Goal: Information Seeking & Learning: Learn about a topic

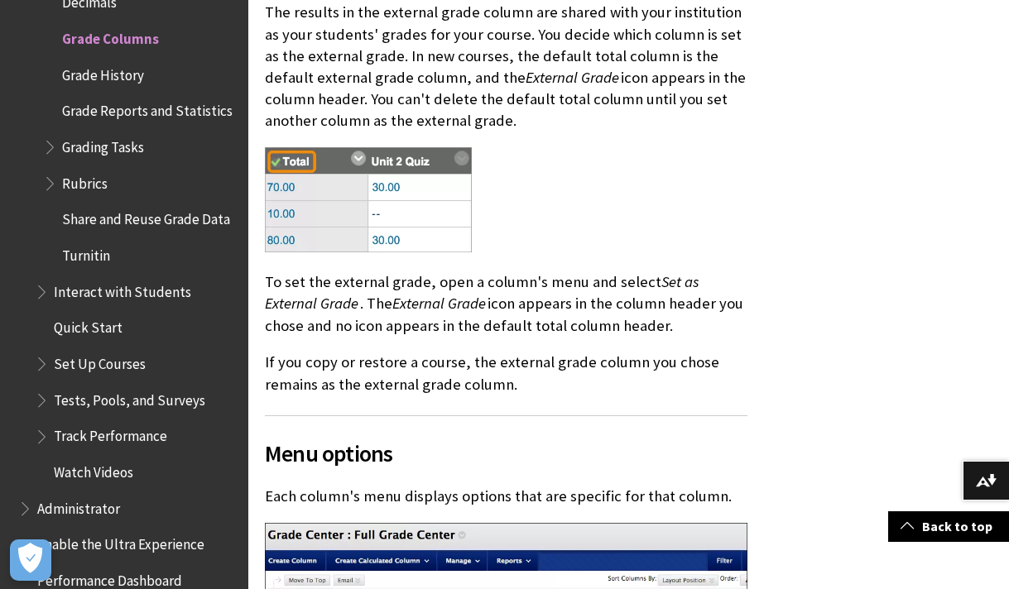
scroll to position [1739, 0]
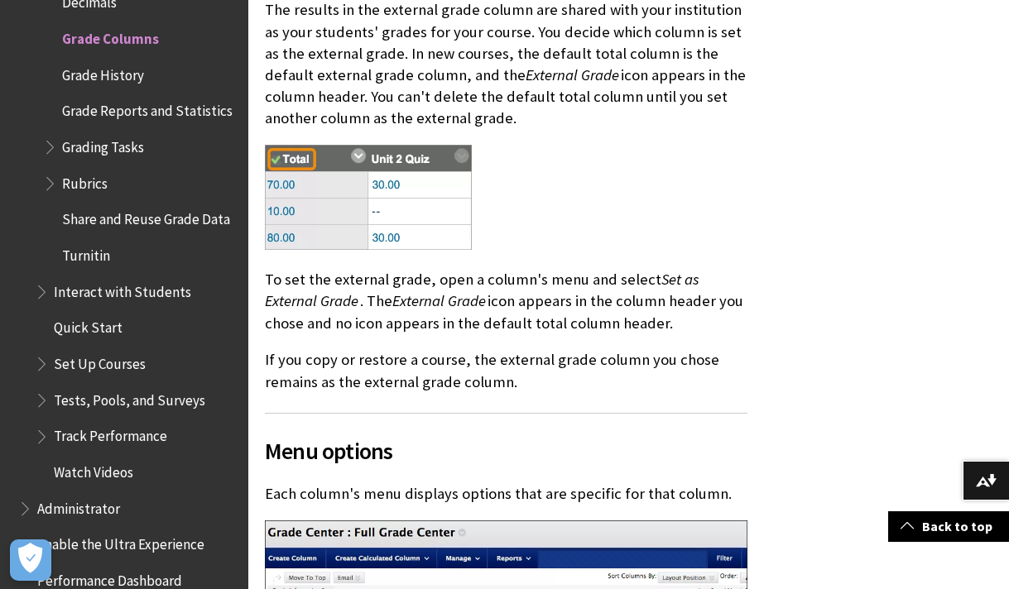
drag, startPoint x: 265, startPoint y: 41, endPoint x: 538, endPoint y: 207, distance: 319.3
click at [538, 207] on div "Three types of columns In the Grade Center, three types of columns appear: user…" at bounding box center [506, 89] width 482 height 2470
click at [528, 253] on div at bounding box center [506, 199] width 482 height 108
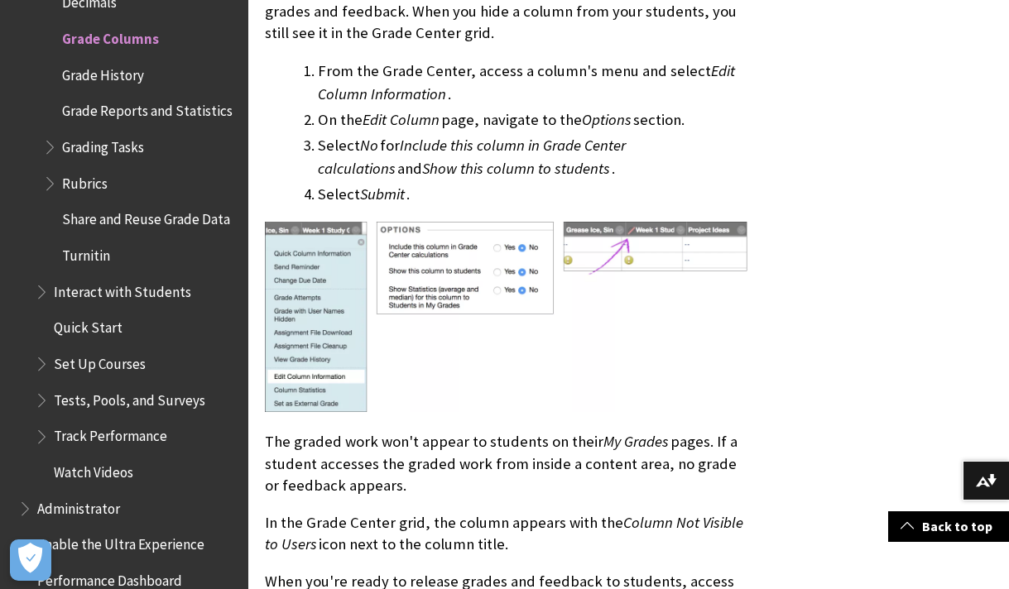
scroll to position [3228, 0]
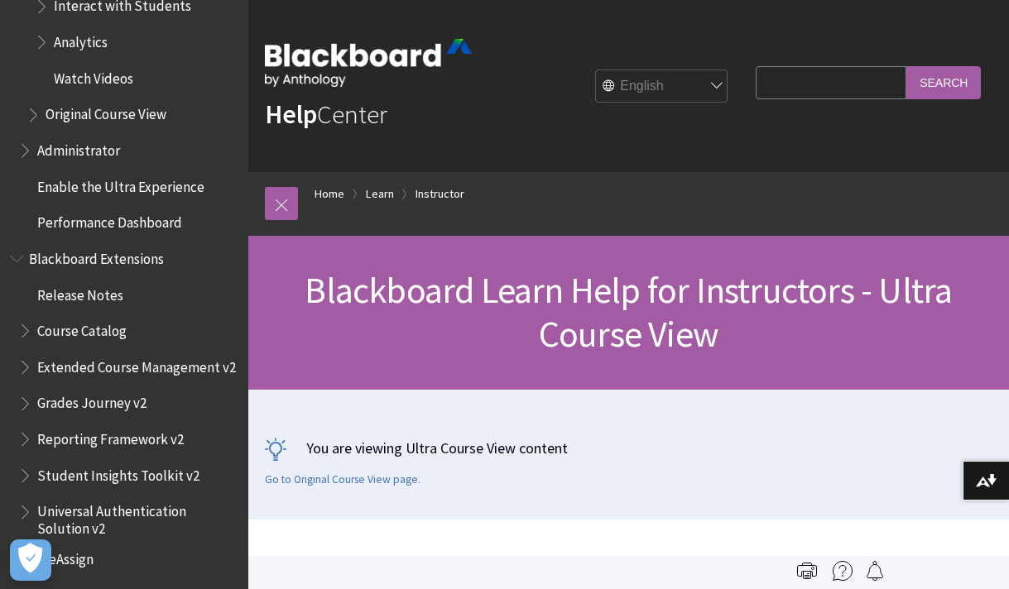
scroll to position [2439, 0]
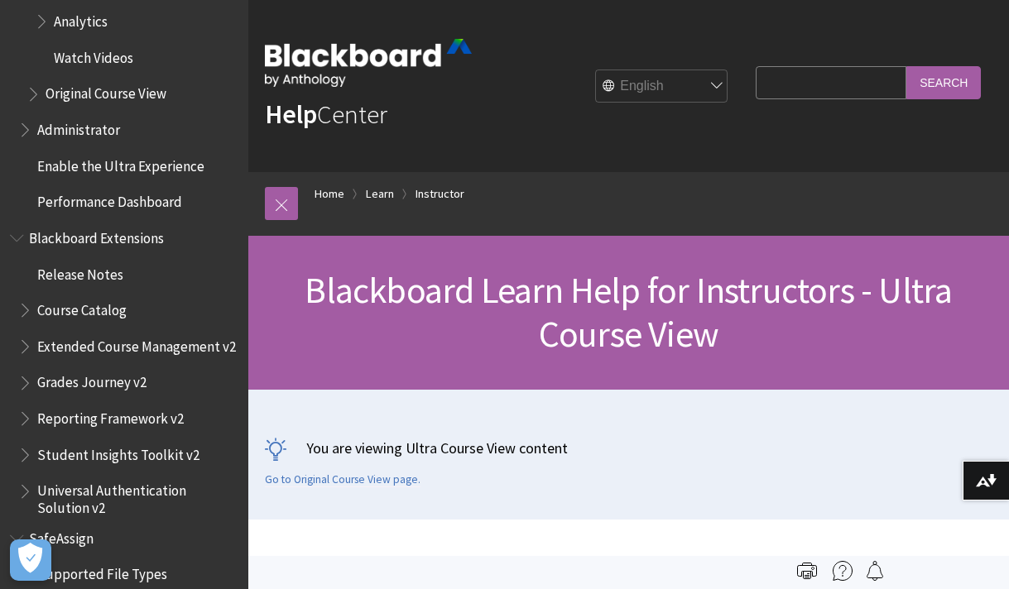
click at [202, 296] on span "Course Catalog" at bounding box center [128, 310] width 220 height 28
click at [797, 92] on input "Search Query" at bounding box center [830, 82] width 151 height 32
type input "colu"
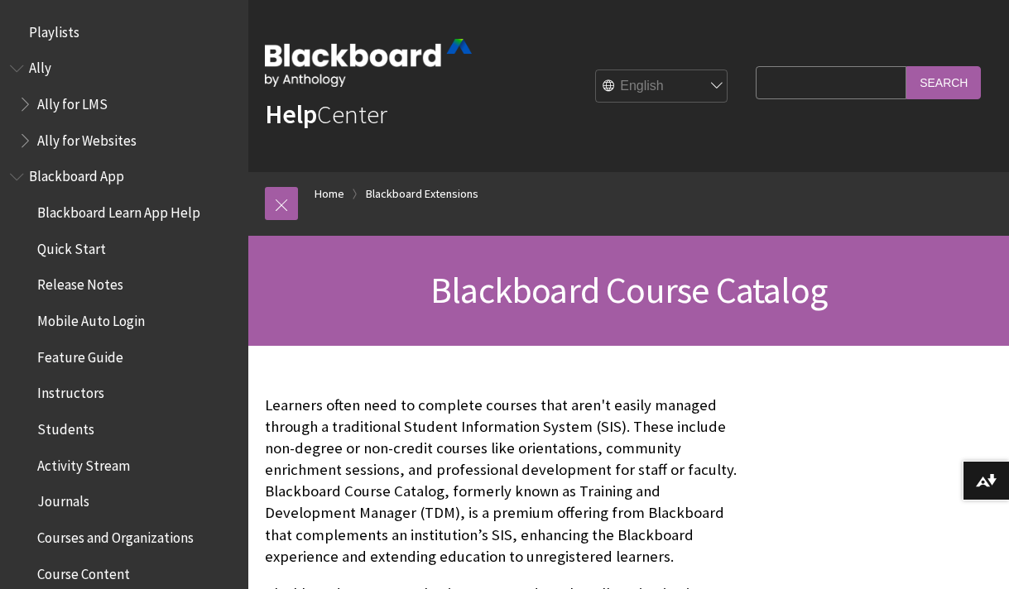
scroll to position [1773, 0]
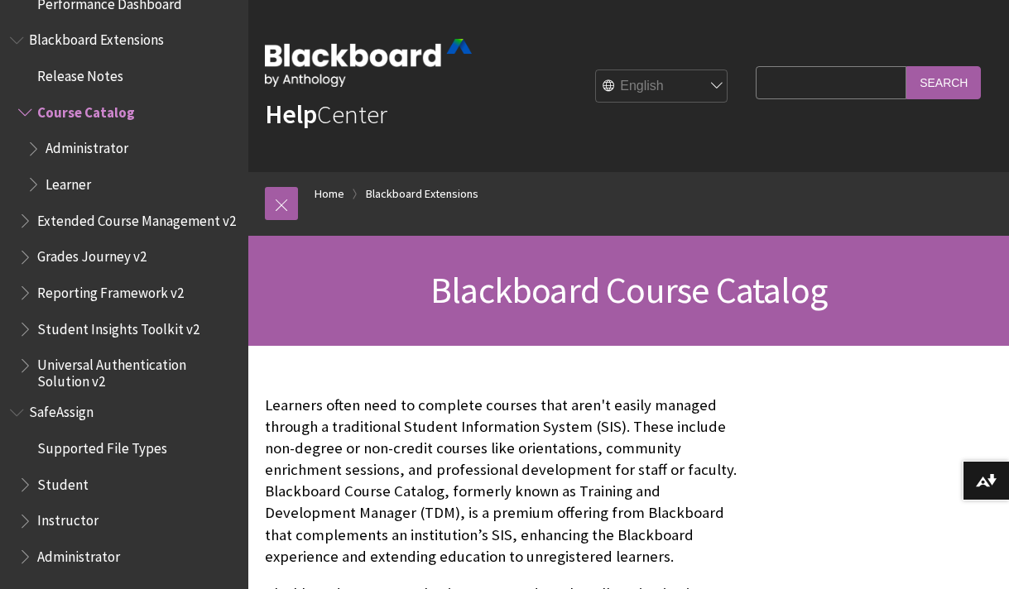
click at [797, 88] on input "Search Query" at bounding box center [830, 82] width 151 height 32
type input "column"
click at [925, 92] on input "Search" at bounding box center [943, 82] width 74 height 32
click at [963, 88] on input "Search" at bounding box center [943, 82] width 74 height 32
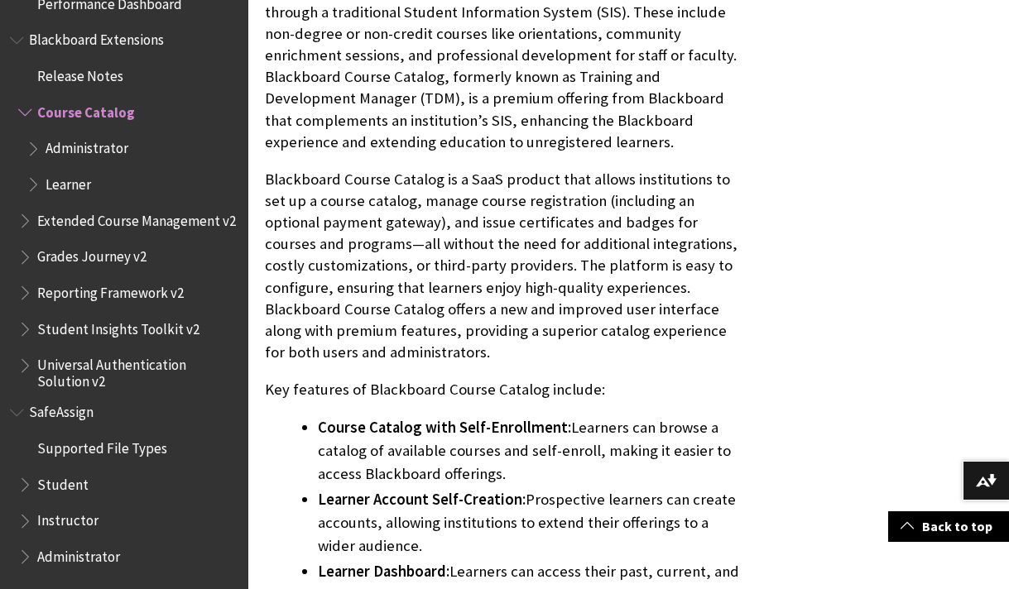
scroll to position [429, 0]
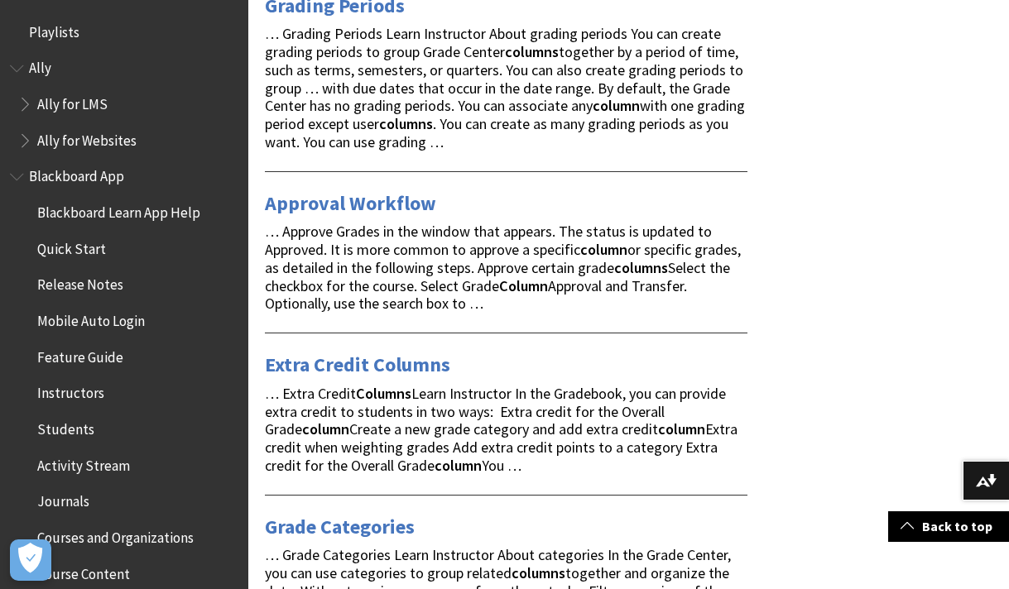
scroll to position [1031, 0]
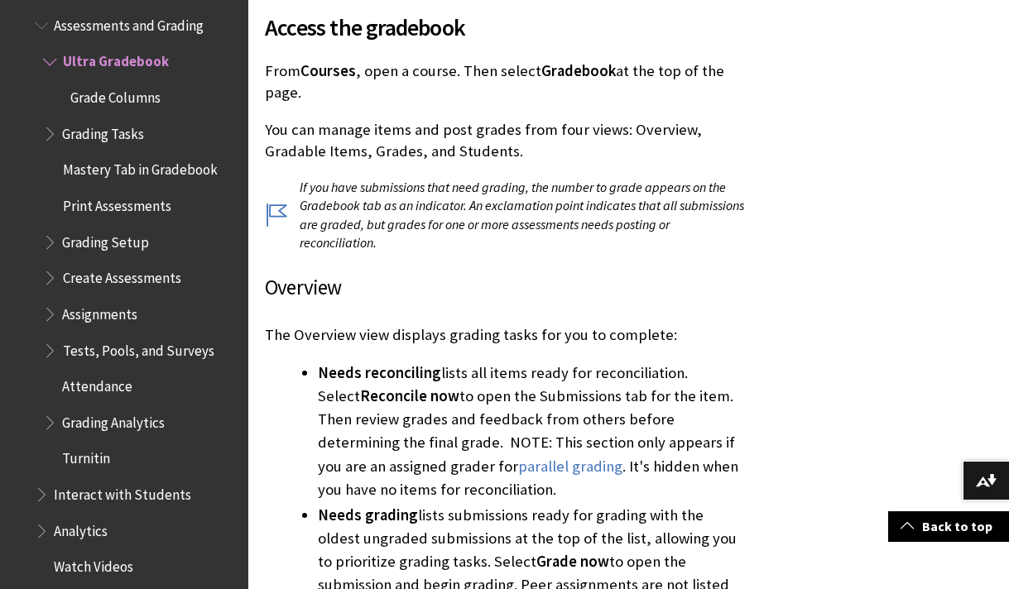
scroll to position [734, 0]
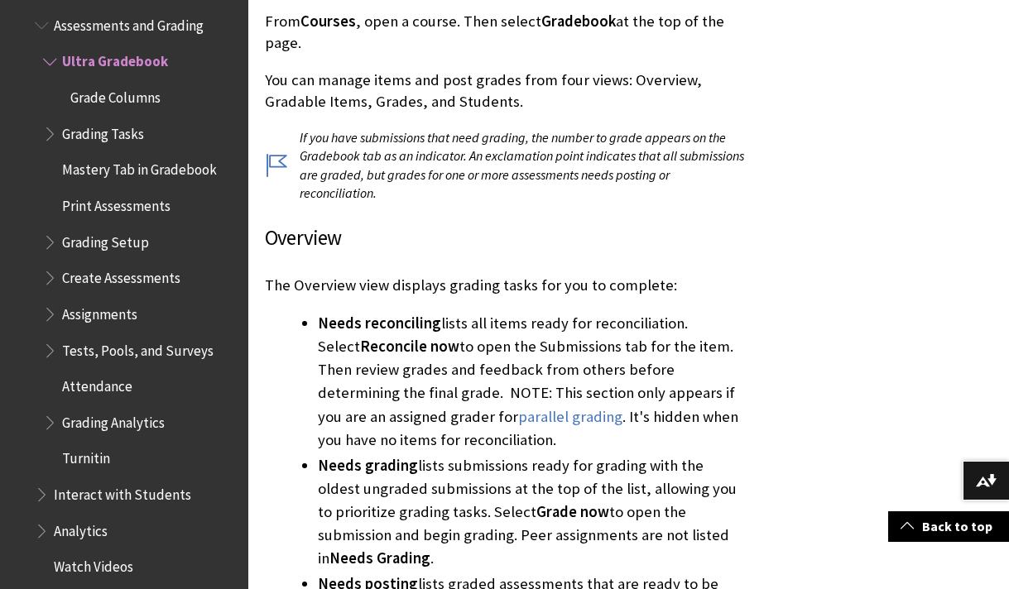
click at [75, 228] on span "Grading Setup" at bounding box center [105, 239] width 87 height 22
click at [74, 228] on span "Grading Setup" at bounding box center [108, 239] width 92 height 22
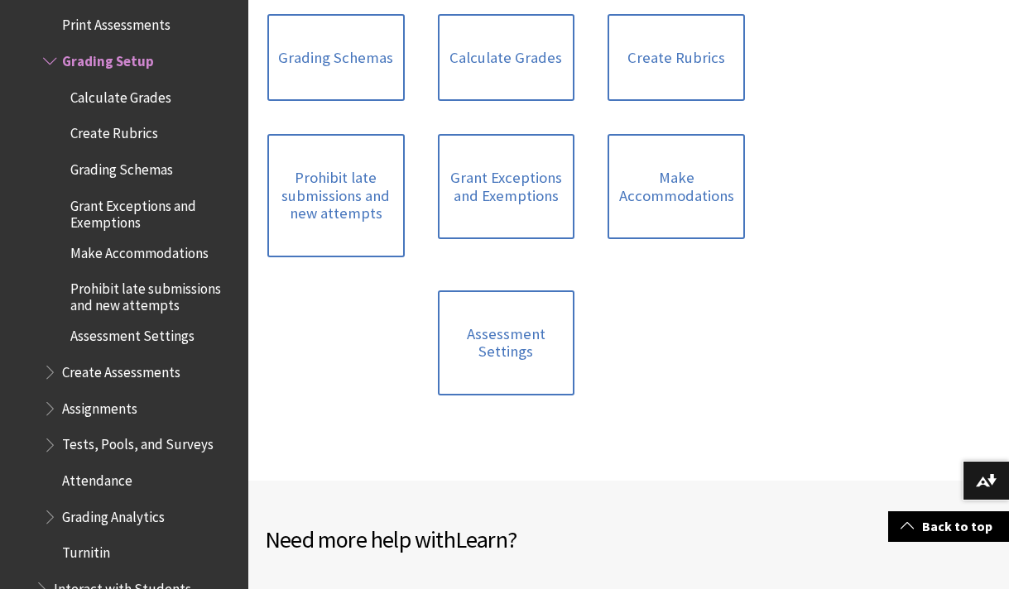
scroll to position [379, 0]
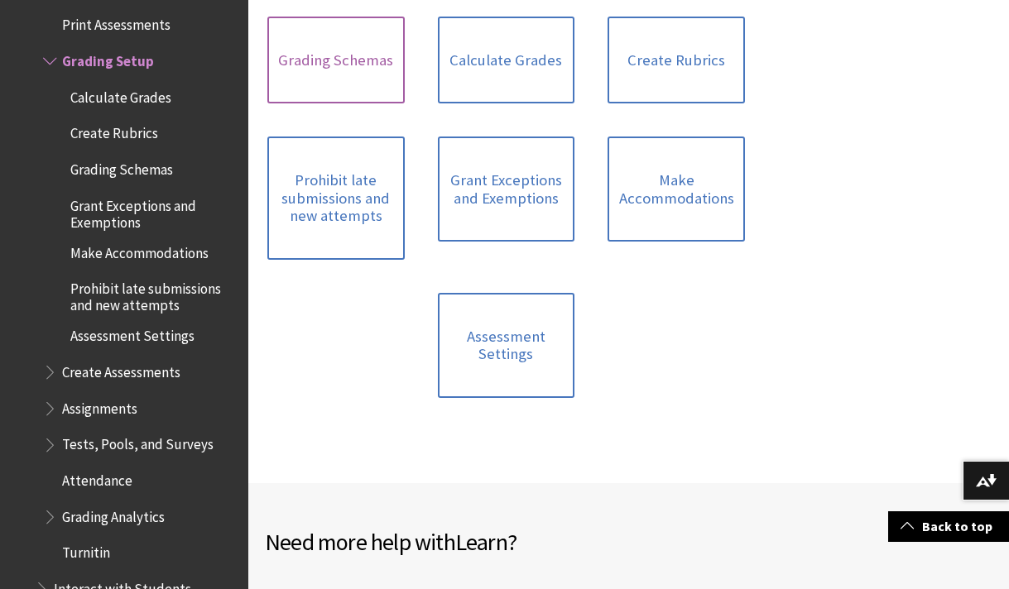
click at [323, 102] on link "Grading Schemas" at bounding box center [335, 61] width 137 height 88
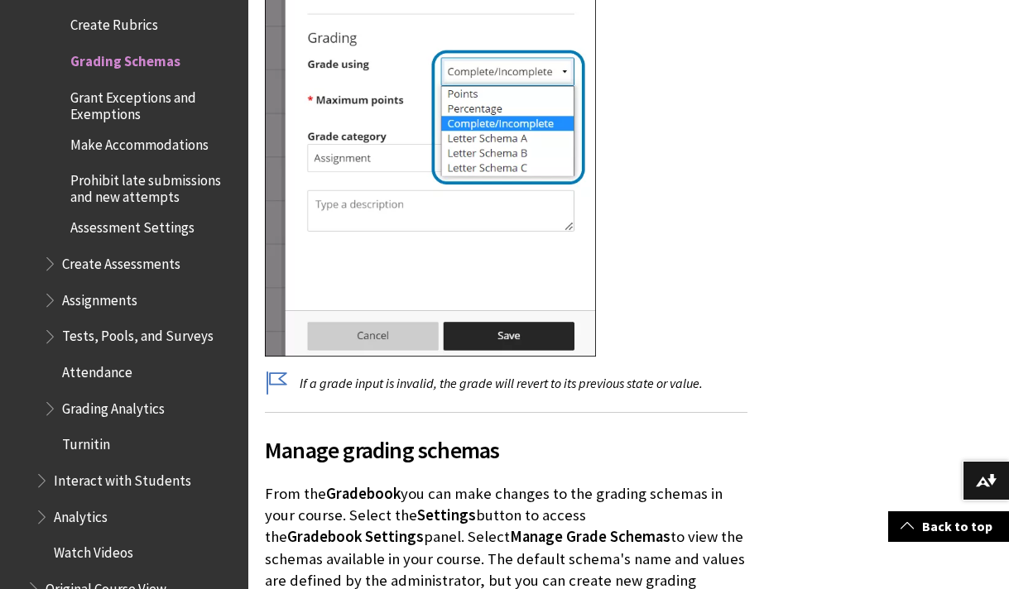
scroll to position [4317, 0]
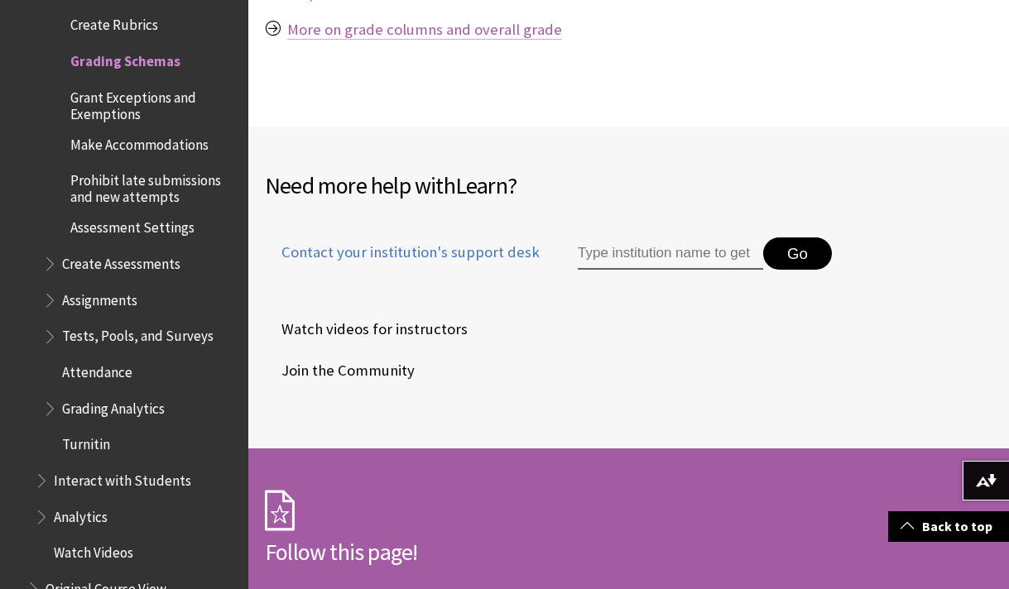
click at [491, 40] on link "More on grade columns and overall grade" at bounding box center [424, 30] width 275 height 20
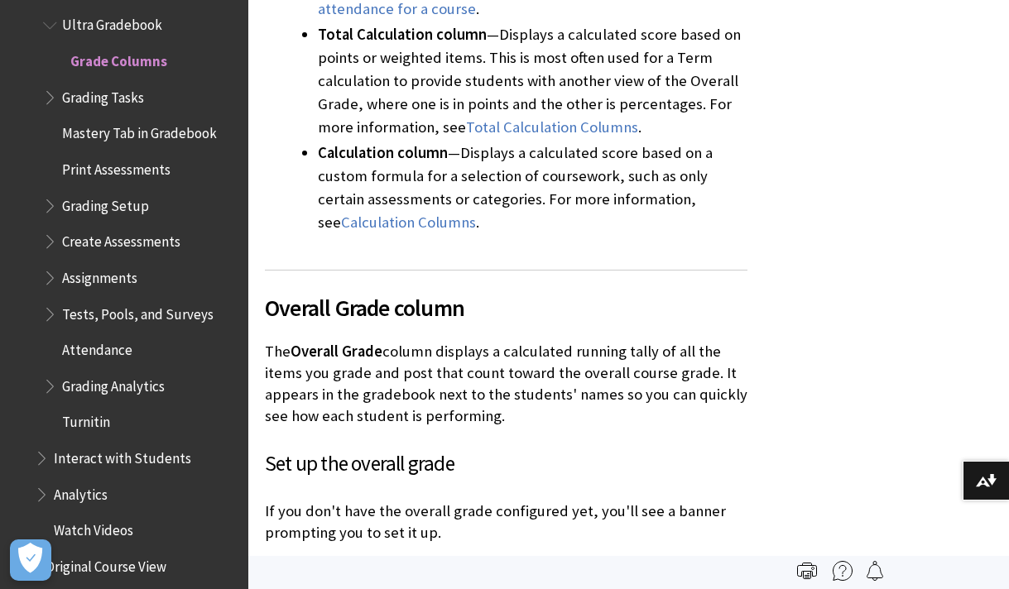
scroll to position [863, 0]
click at [417, 232] on span "Calculation Columns" at bounding box center [408, 222] width 135 height 19
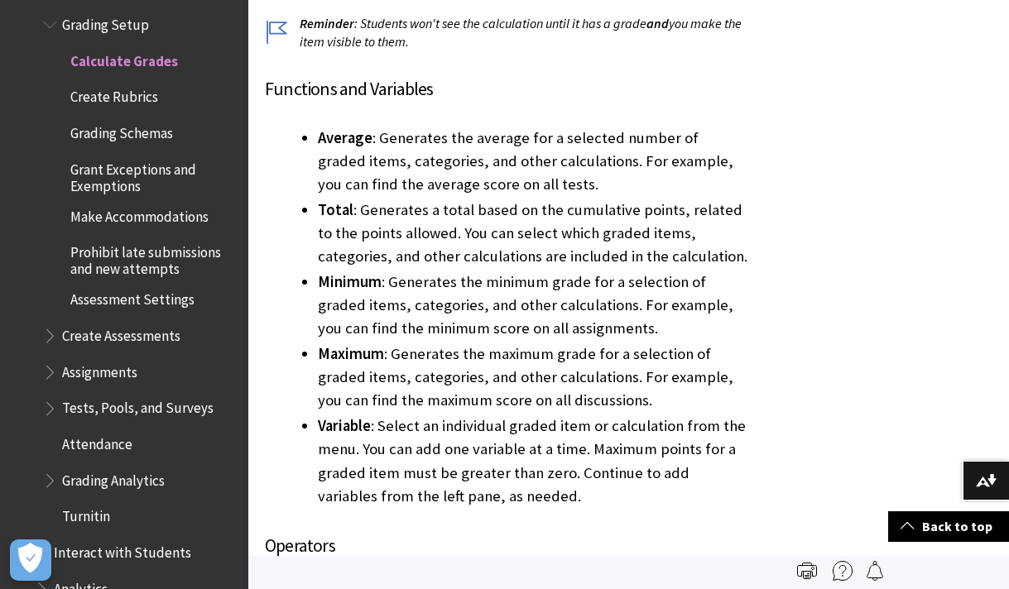
scroll to position [8036, 0]
